Goal: Obtain resource: Obtain resource

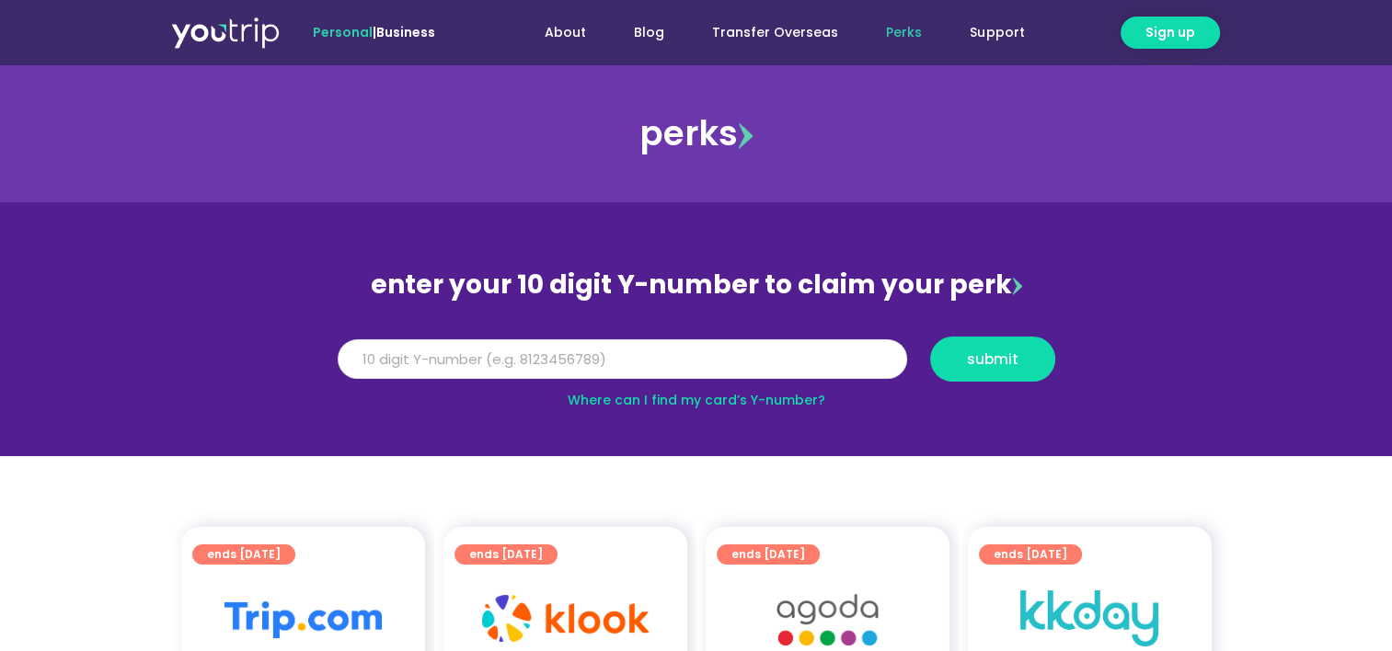
click at [647, 355] on input "Y Number" at bounding box center [623, 360] width 570 height 40
drag, startPoint x: 428, startPoint y: 357, endPoint x: 237, endPoint y: 363, distance: 190.6
click at [237, 363] on section "enter your 10 digit Y-number to claim your perk Y Number 51624000 submit Where …" at bounding box center [696, 329] width 1392 height 254
type input "8137281735"
click at [957, 352] on span "submit" at bounding box center [993, 359] width 94 height 14
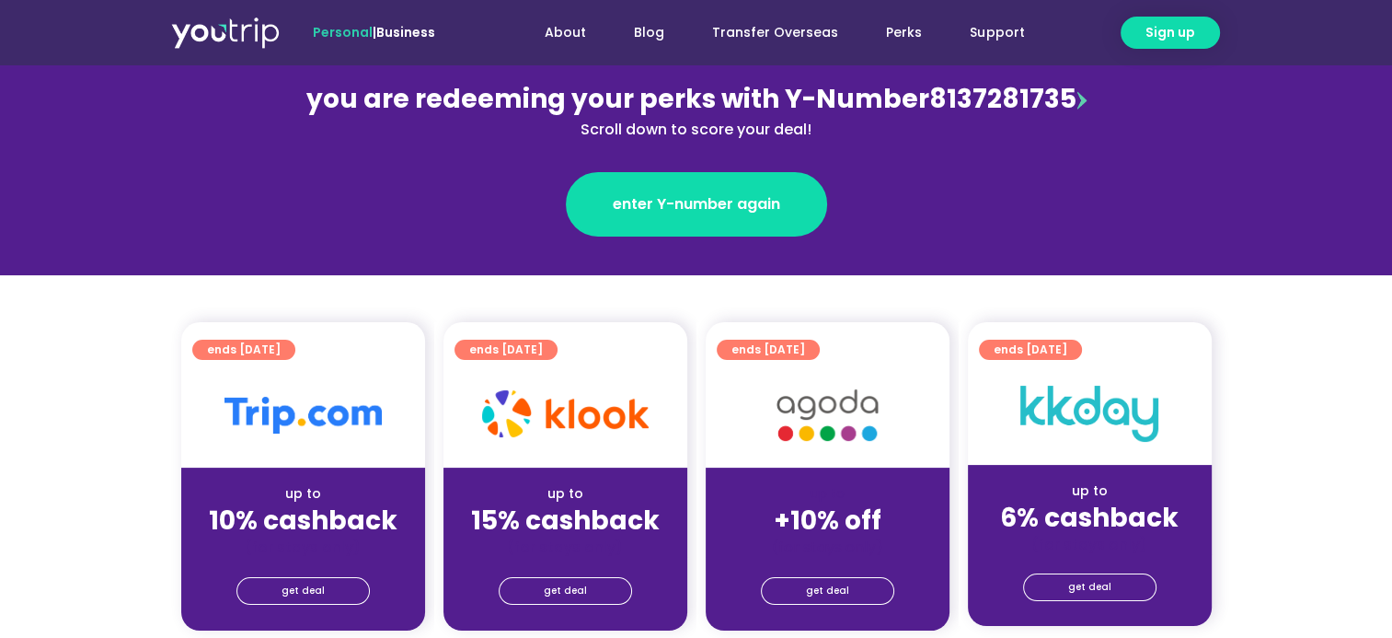
scroll to position [460, 0]
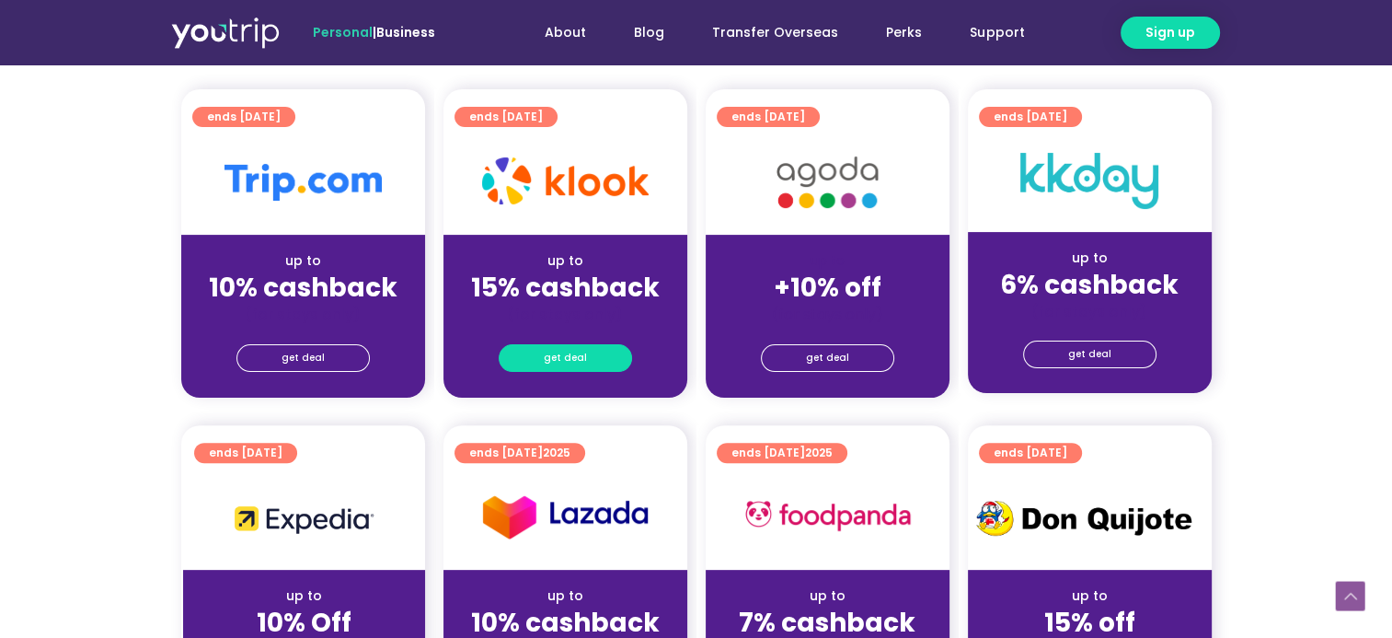
click at [578, 357] on span "get deal" at bounding box center [565, 358] width 43 height 26
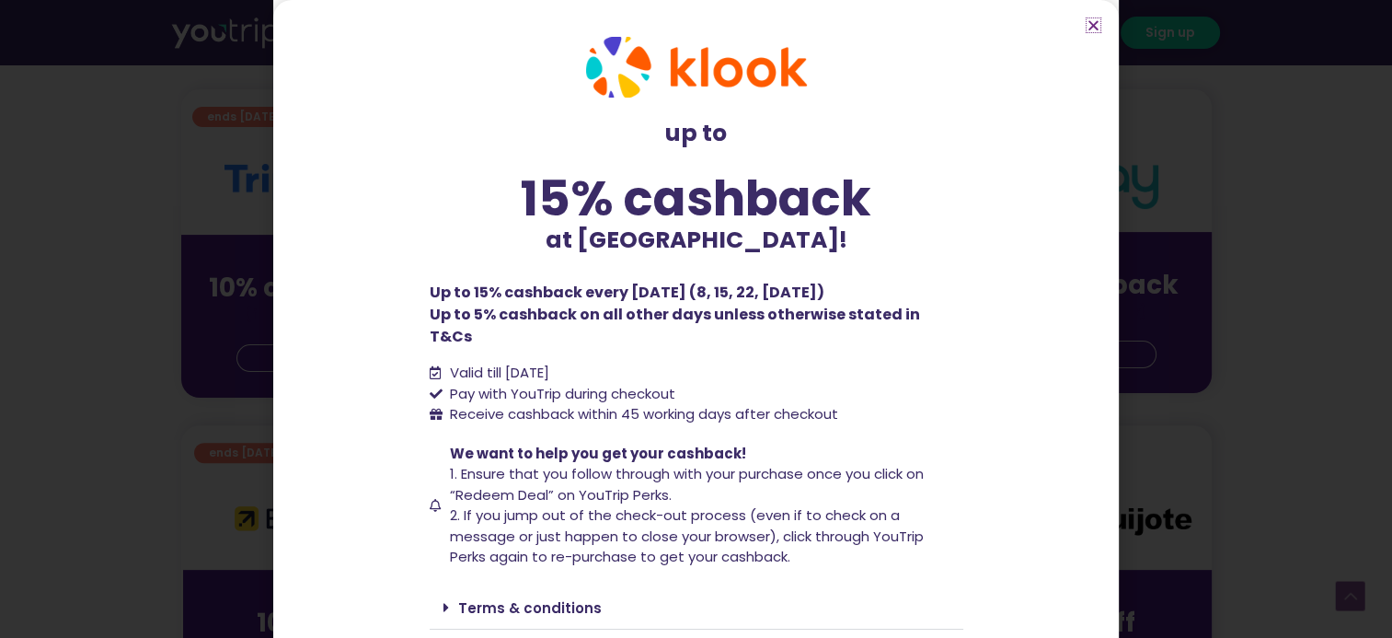
scroll to position [43, 0]
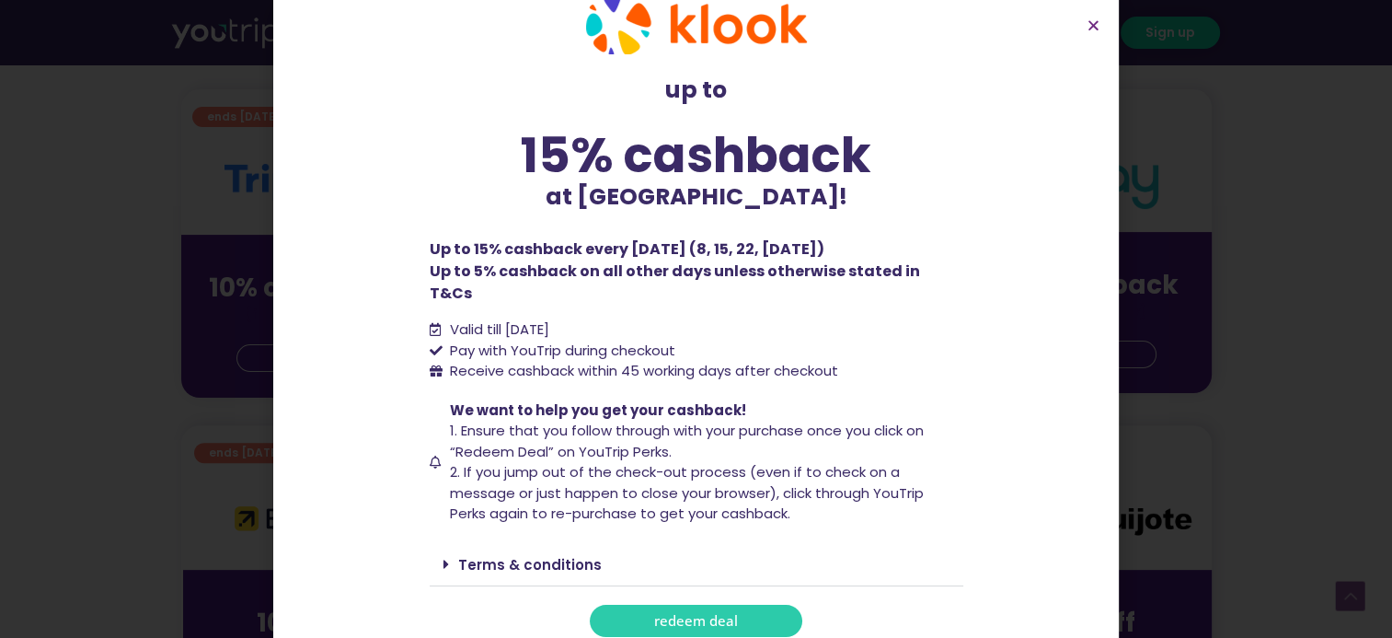
click at [700, 614] on span "redeem deal" at bounding box center [696, 621] width 84 height 14
